Goal: Navigation & Orientation: Find specific page/section

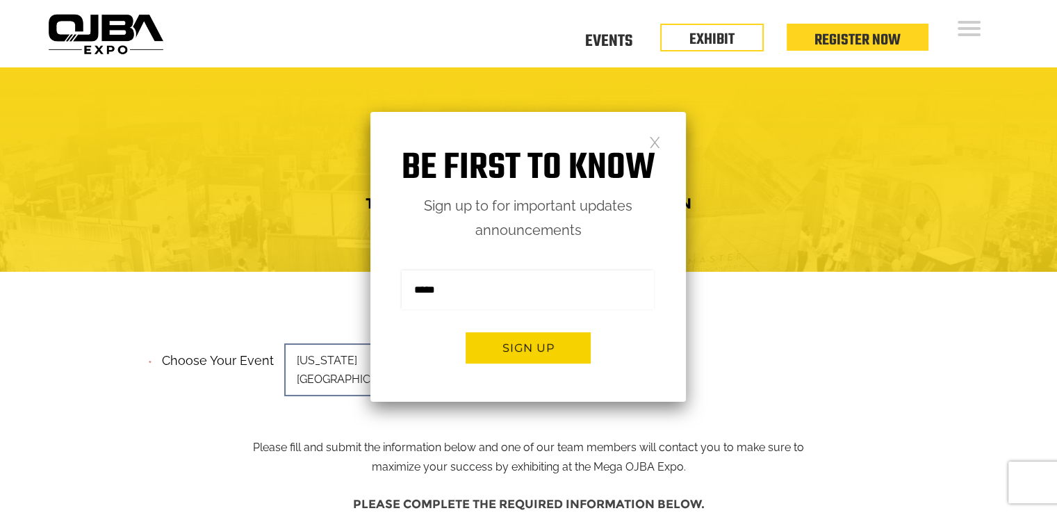
click at [652, 139] on link at bounding box center [655, 142] width 12 height 12
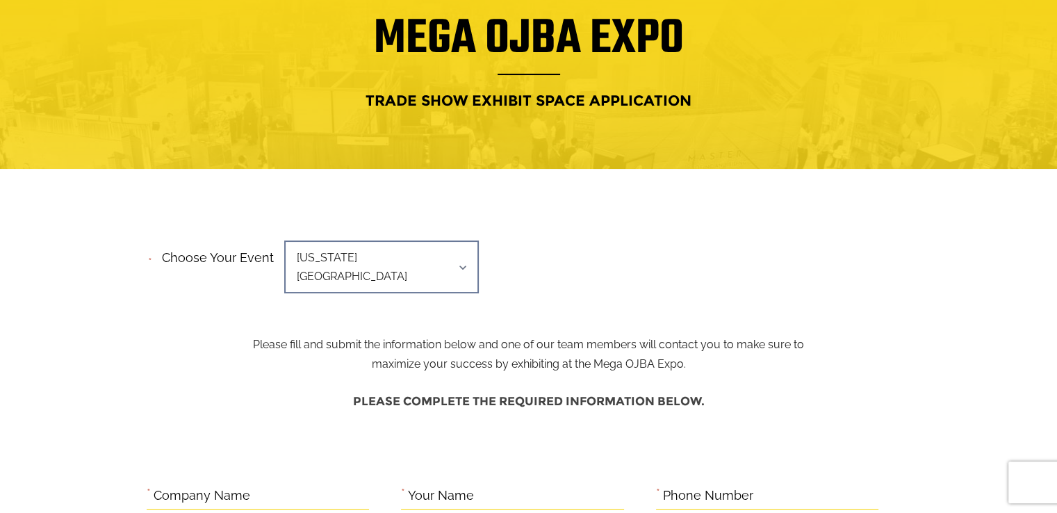
scroll to position [70, 0]
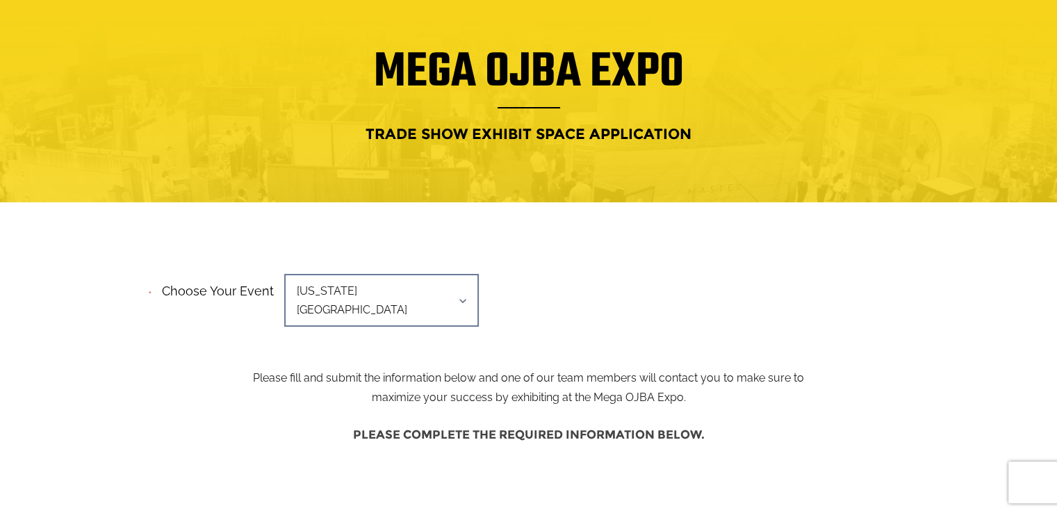
click at [444, 290] on span "[US_STATE][GEOGRAPHIC_DATA]" at bounding box center [381, 300] width 195 height 53
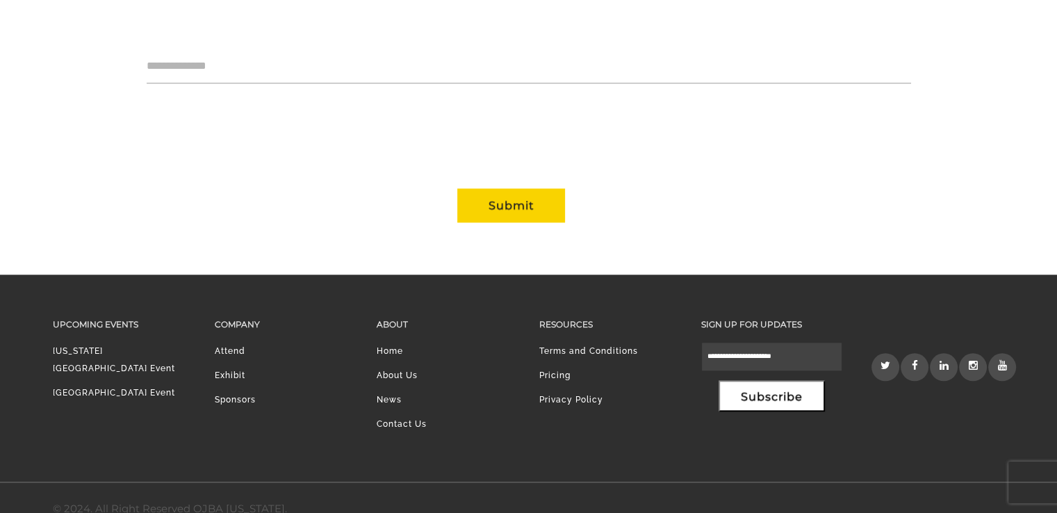
scroll to position [1273, 0]
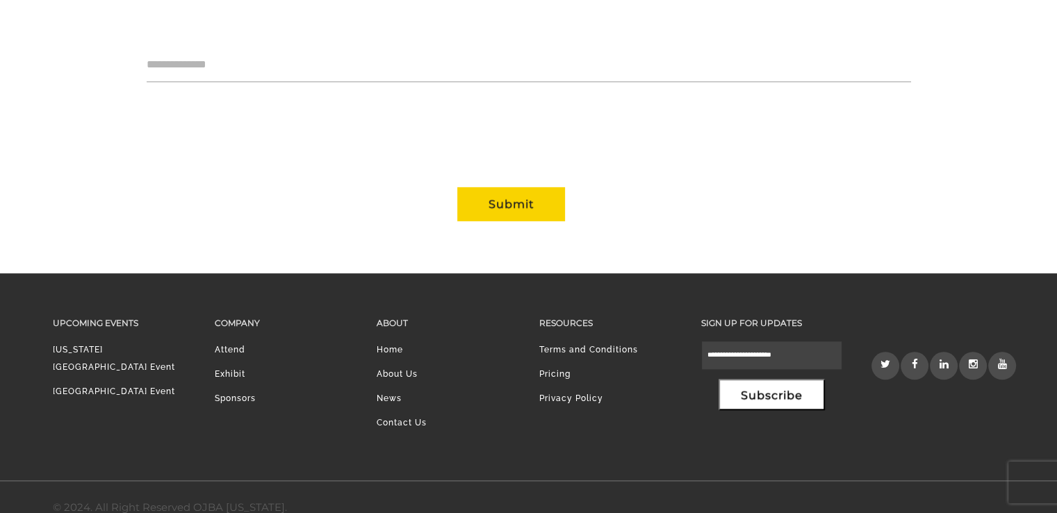
click at [95, 345] on link "[US_STATE][GEOGRAPHIC_DATA] Event" at bounding box center [114, 358] width 122 height 27
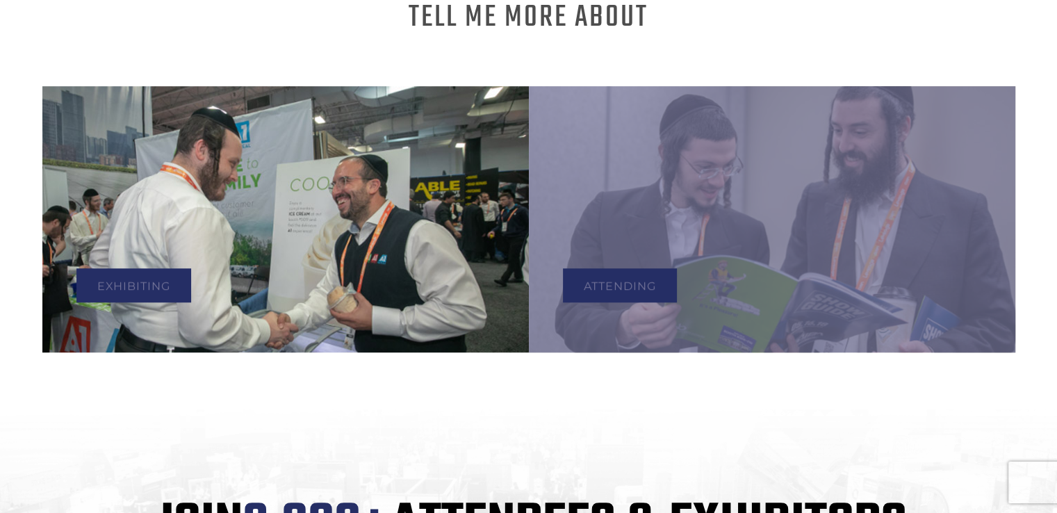
scroll to position [417, 0]
